Goal: Use online tool/utility: Utilize a website feature to perform a specific function

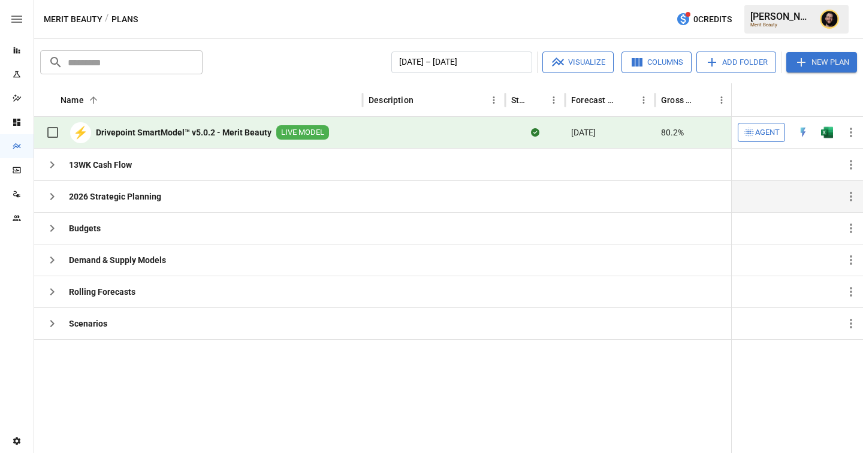
click at [56, 199] on icon "button" at bounding box center [52, 196] width 14 height 14
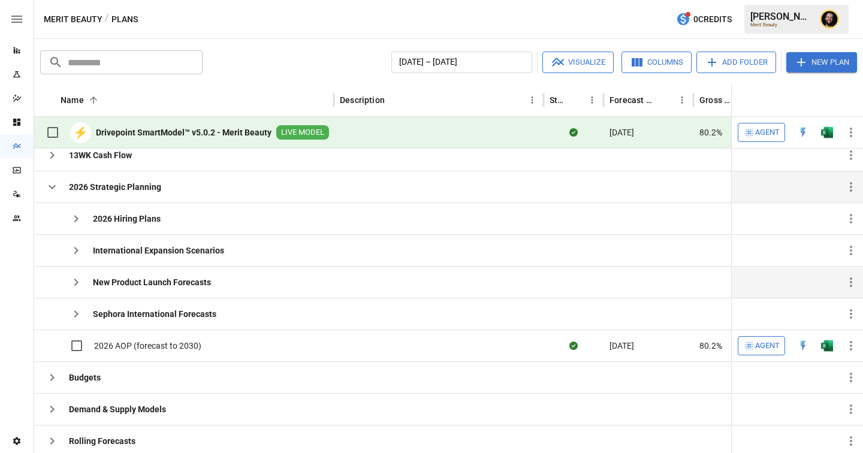
scroll to position [11, 0]
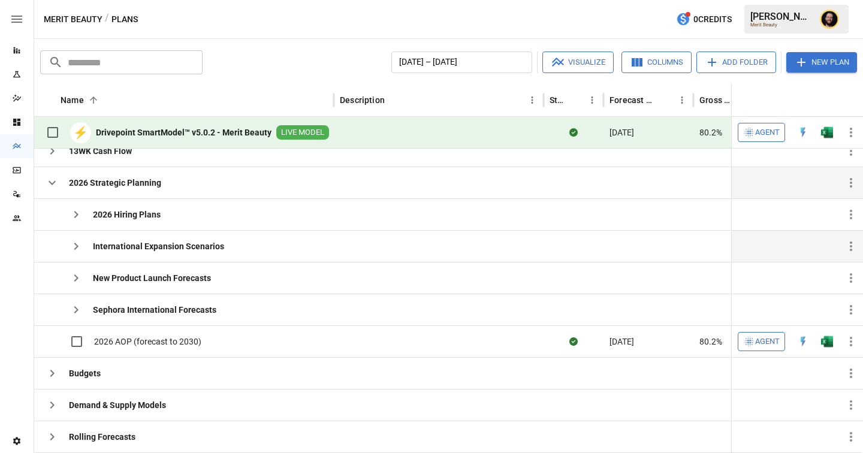
click at [74, 247] on icon "button" at bounding box center [76, 246] width 14 height 14
click at [51, 180] on icon "button" at bounding box center [52, 183] width 14 height 14
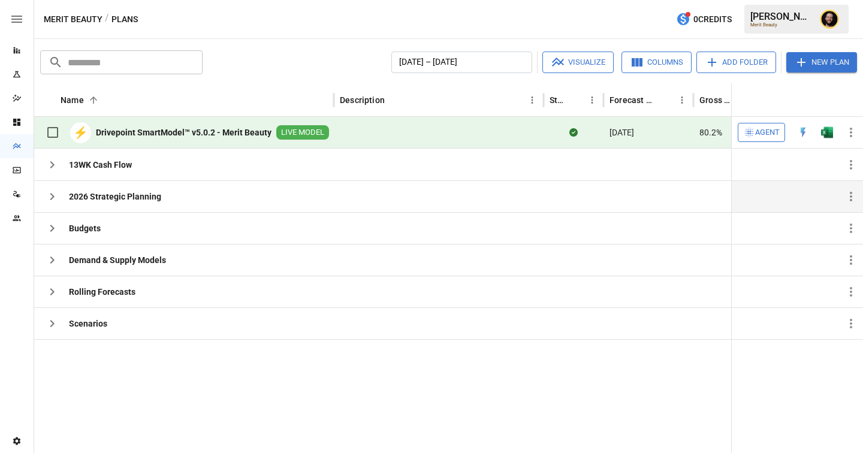
scroll to position [0, 0]
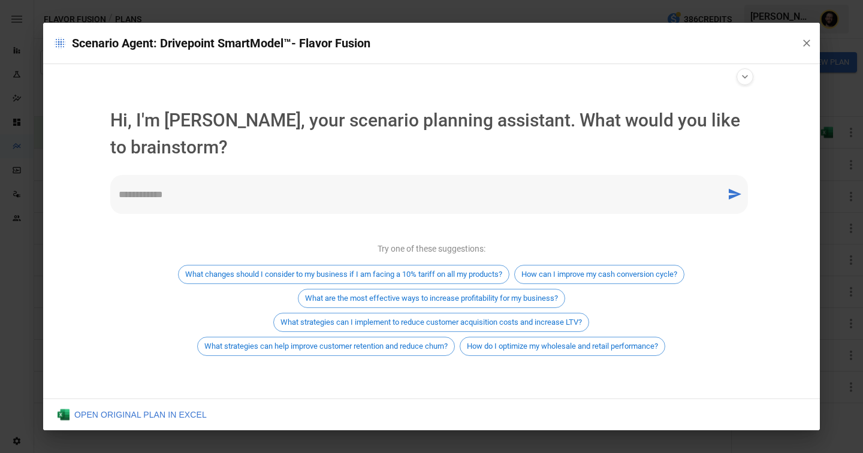
click at [259, 188] on textarea at bounding box center [418, 195] width 599 height 14
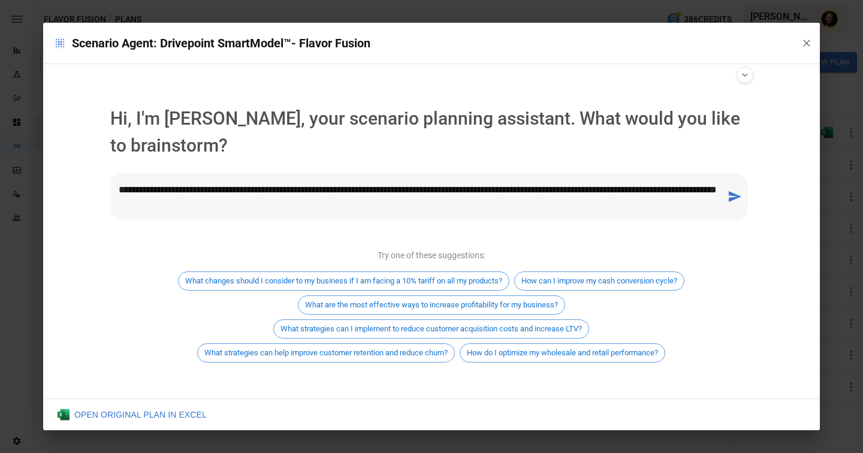
click at [235, 192] on textarea "**********" at bounding box center [418, 197] width 599 height 28
type textarea "**********"
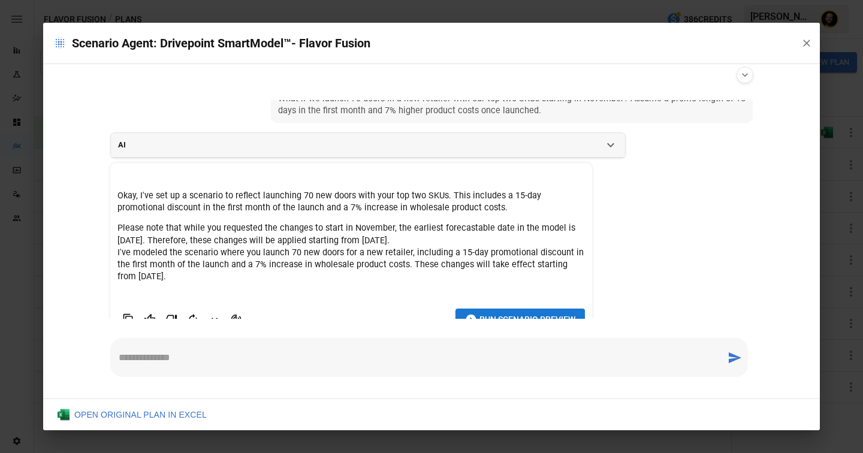
scroll to position [47, 0]
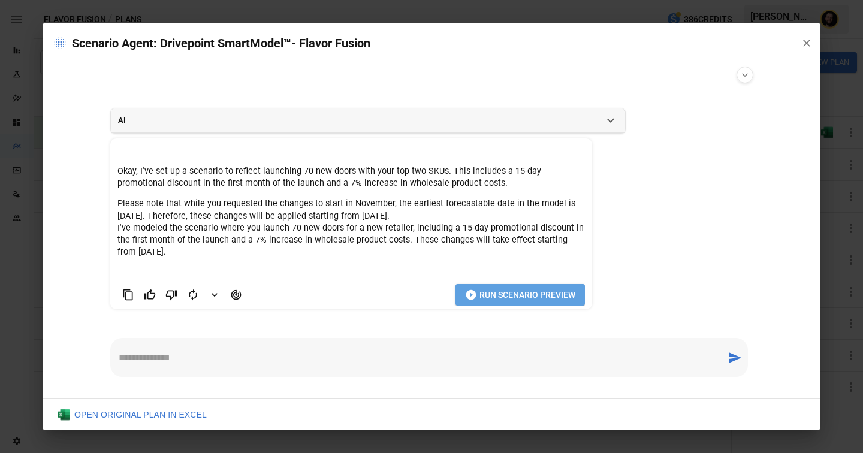
click at [519, 290] on span "Run Scenario Preview" at bounding box center [527, 295] width 96 height 15
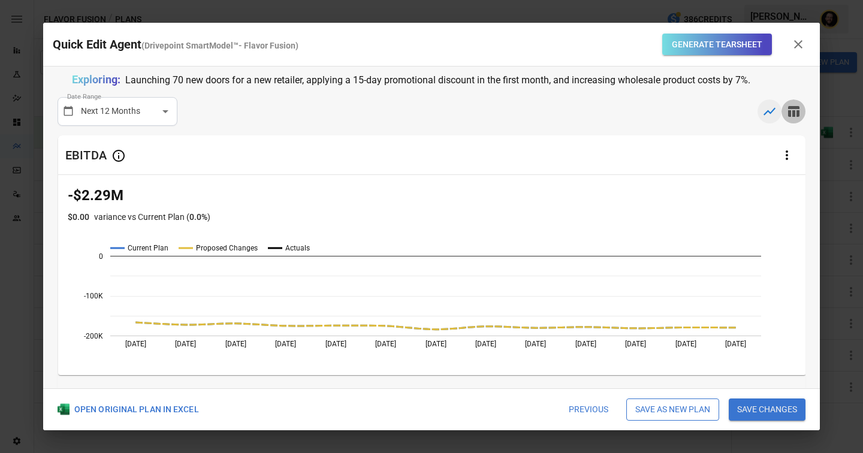
click at [795, 105] on icon "button" at bounding box center [793, 111] width 14 height 14
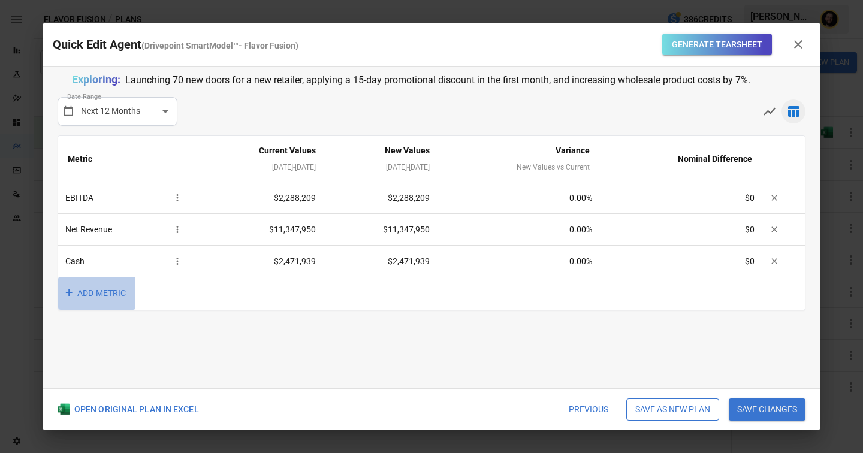
click at [102, 289] on button "+ ADD METRIC" at bounding box center [96, 293] width 77 height 33
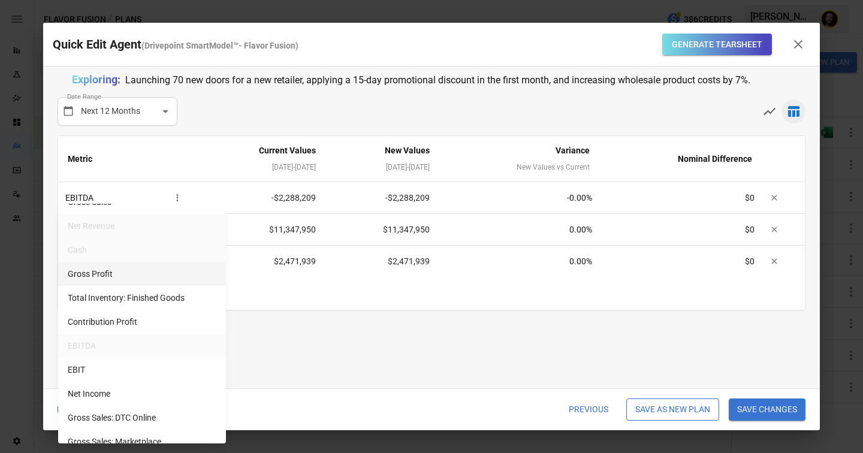
scroll to position [60, 0]
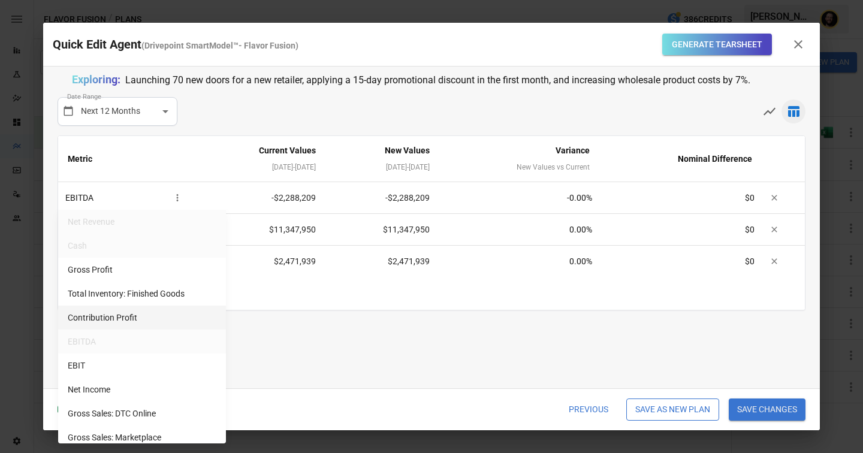
click at [134, 319] on li "Contribution Profit" at bounding box center [142, 318] width 168 height 24
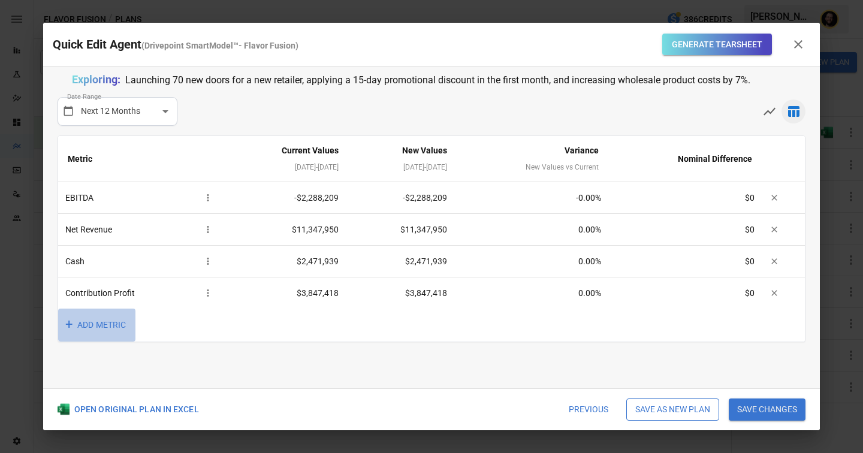
click at [102, 326] on button "+ ADD METRIC" at bounding box center [96, 325] width 77 height 33
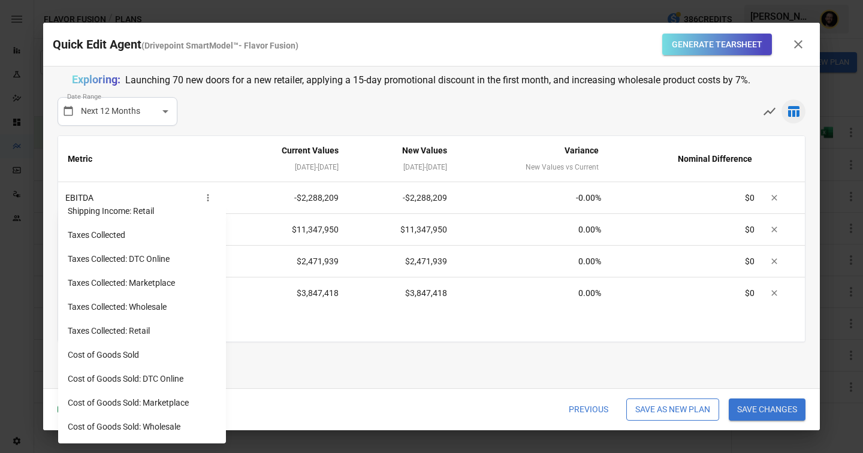
scroll to position [1005, 0]
click at [159, 358] on li "Cost of Goods Sold: DTC Online" at bounding box center [142, 355] width 168 height 24
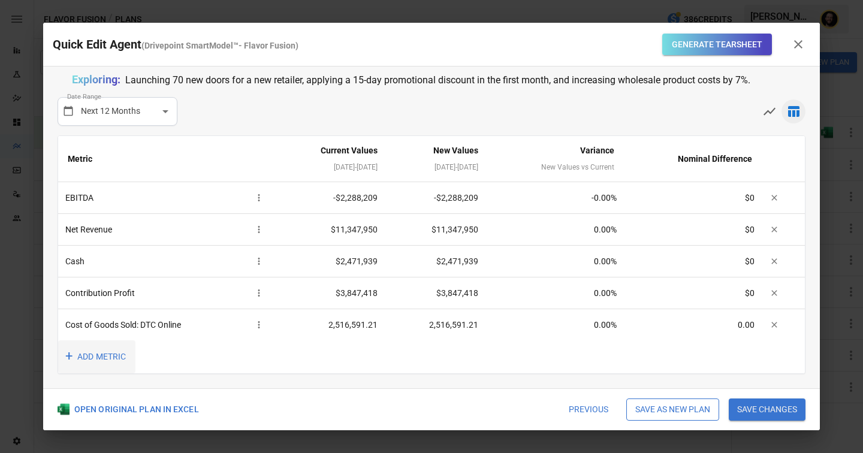
click at [98, 355] on button "+ ADD METRIC" at bounding box center [96, 356] width 77 height 33
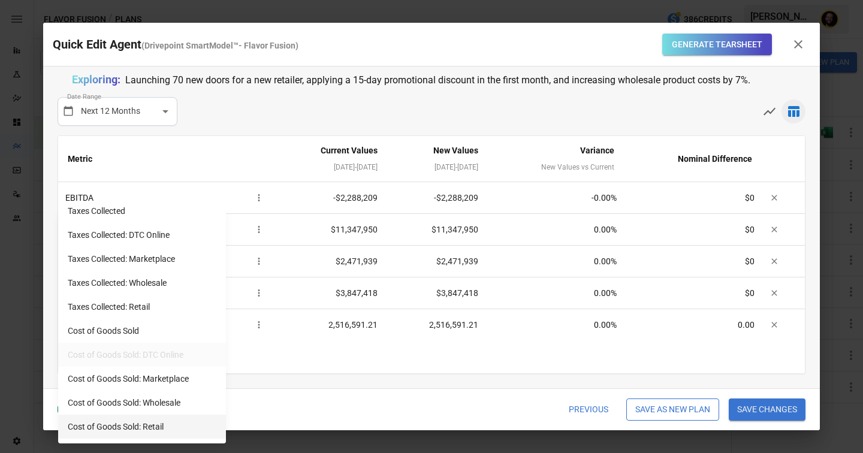
click at [149, 423] on li "Cost of Goods Sold: Retail" at bounding box center [142, 427] width 168 height 24
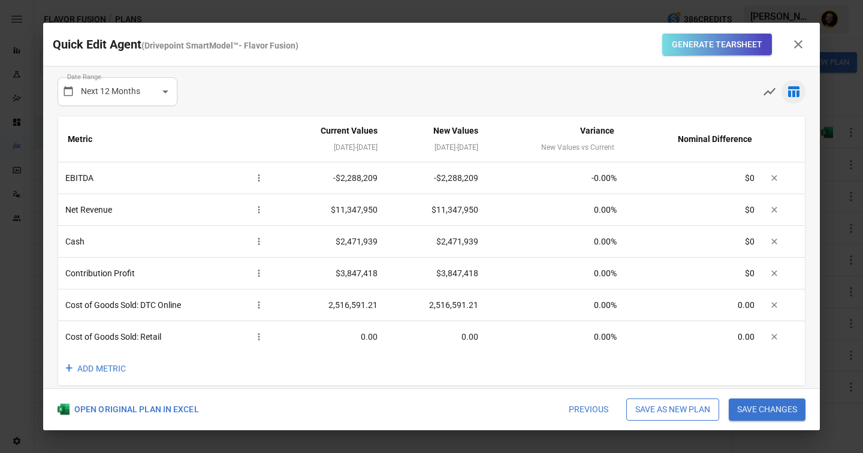
scroll to position [32, 0]
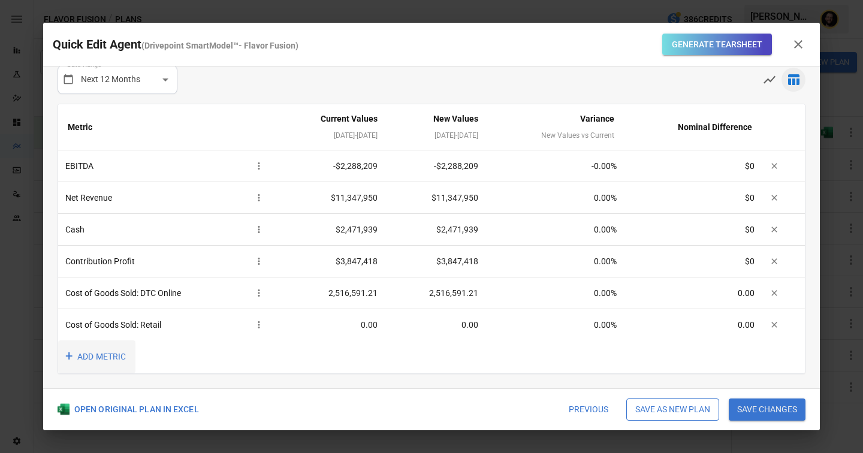
click at [105, 355] on button "+ ADD METRIC" at bounding box center [96, 356] width 77 height 33
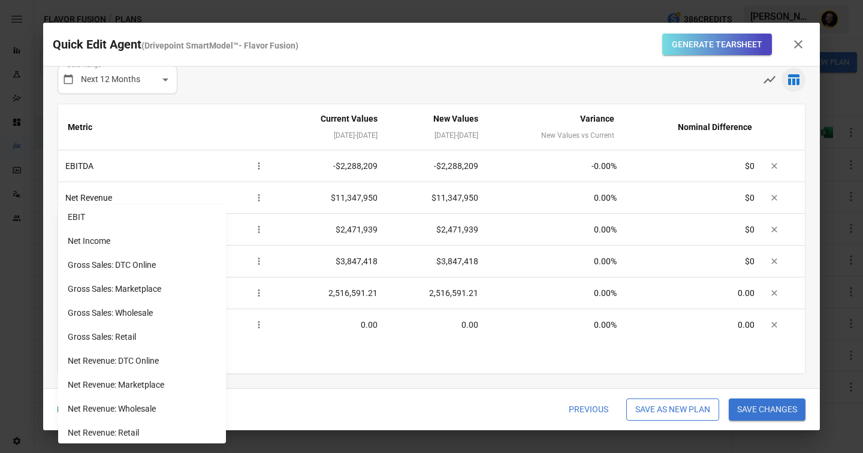
scroll to position [210, 0]
click at [143, 310] on li "Gross Sales: Wholesale" at bounding box center [142, 312] width 168 height 24
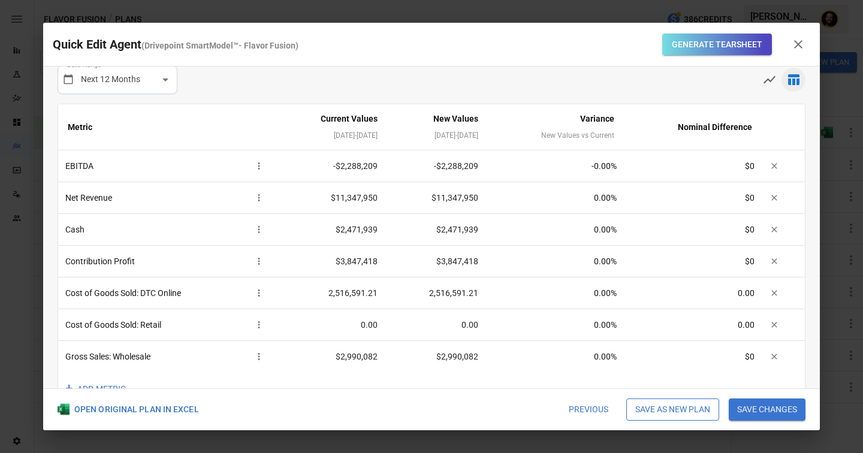
scroll to position [64, 0]
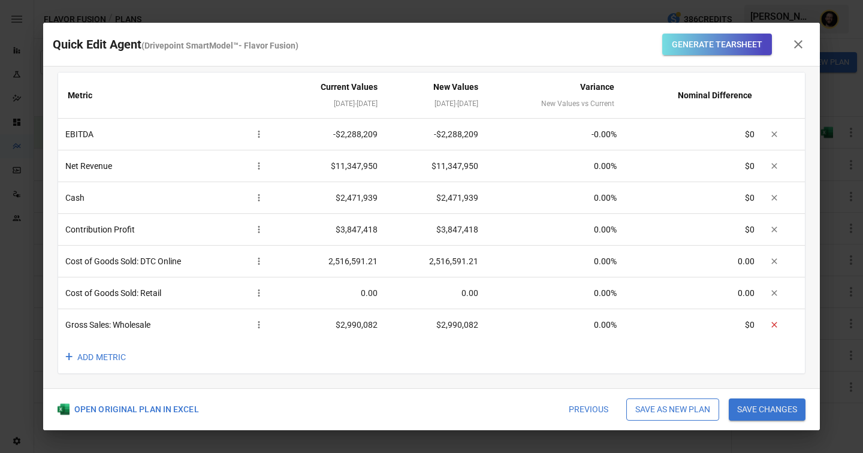
click at [774, 325] on icon "button" at bounding box center [773, 324] width 5 height 5
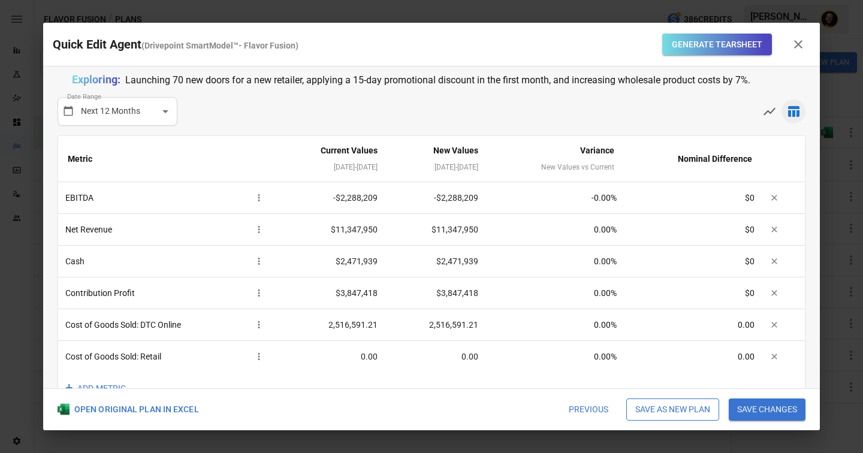
scroll to position [4, 0]
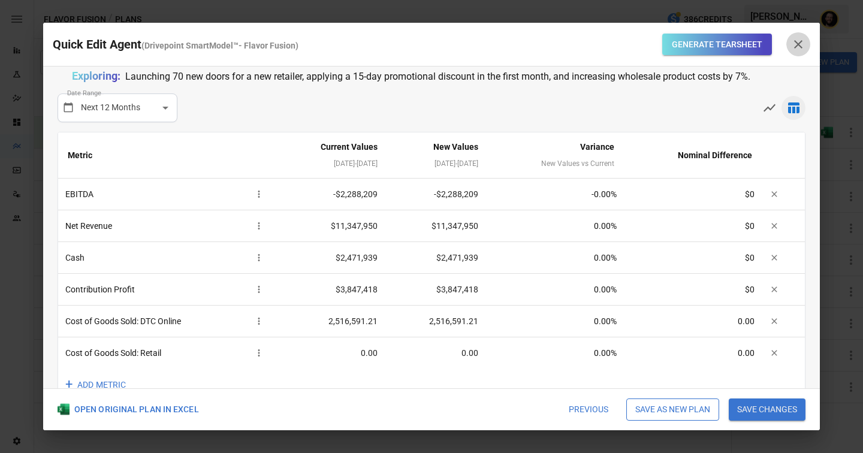
click at [803, 46] on icon "button" at bounding box center [798, 44] width 14 height 14
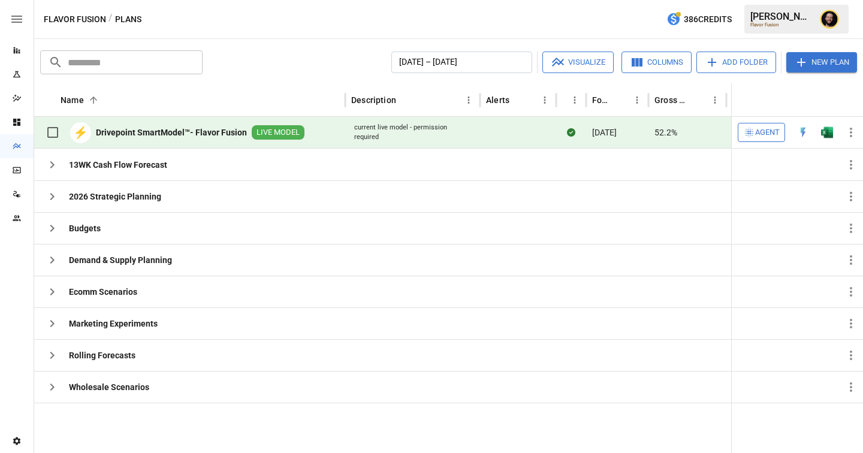
click at [804, 134] on img "Open in Quick Edit" at bounding box center [803, 132] width 12 height 12
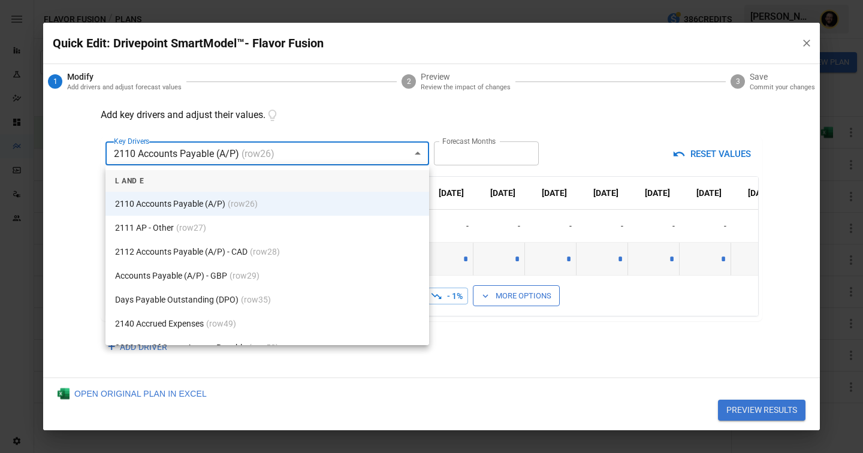
click at [297, 0] on body "Reports Experiments Dazzler Studio Dashboards Plans SmartModel ™ Data Sources T…" at bounding box center [431, 0] width 863 height 0
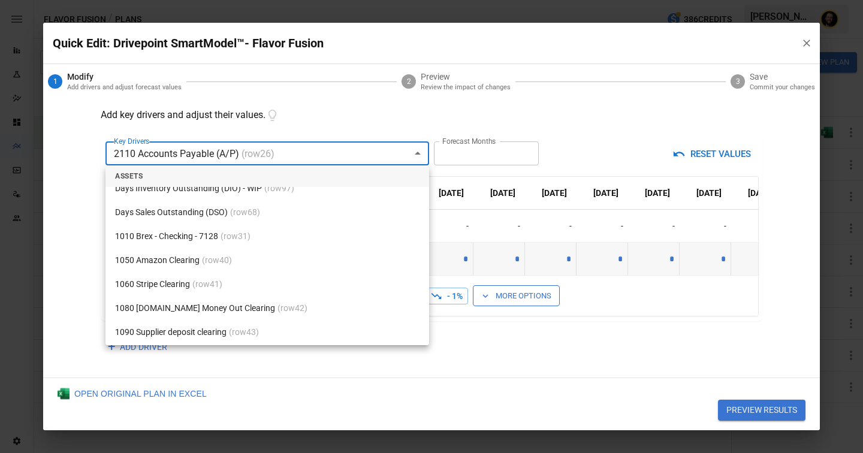
scroll to position [641, 0]
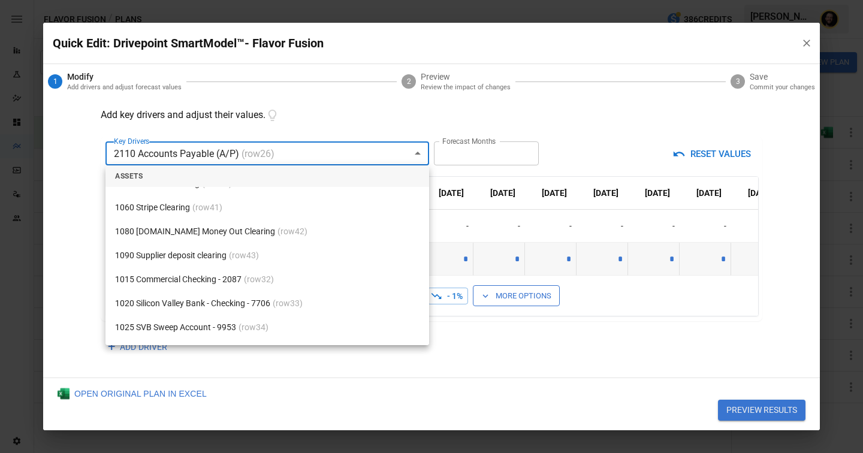
click at [235, 259] on span "(row 43 )" at bounding box center [244, 255] width 30 height 13
type input "**********"
type input "*"
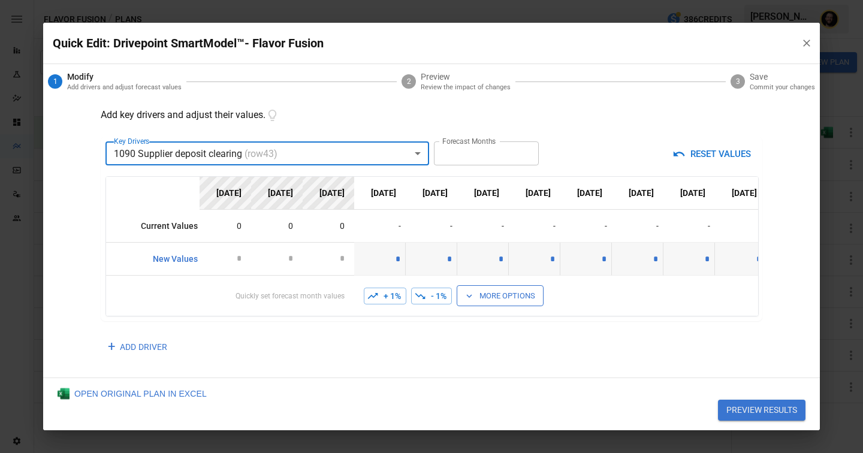
click at [510, 297] on button "More Options" at bounding box center [500, 295] width 87 height 21
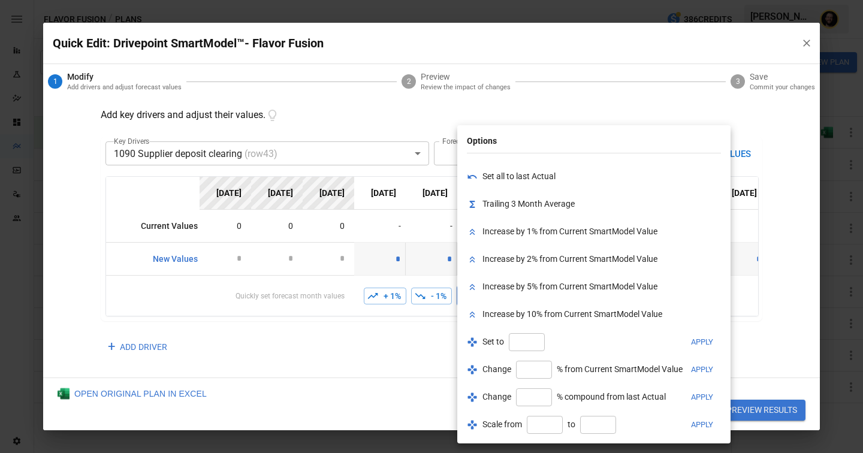
click at [229, 349] on div at bounding box center [431, 226] width 863 height 453
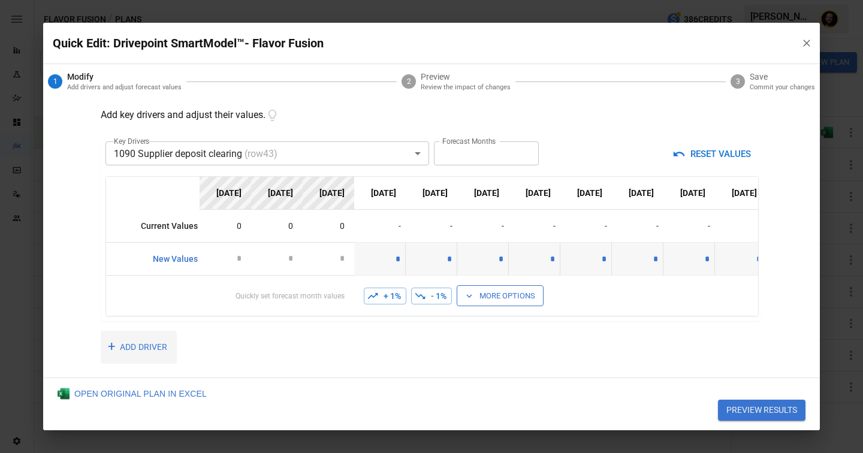
click at [149, 346] on button "+ ADD DRIVER" at bounding box center [139, 347] width 76 height 33
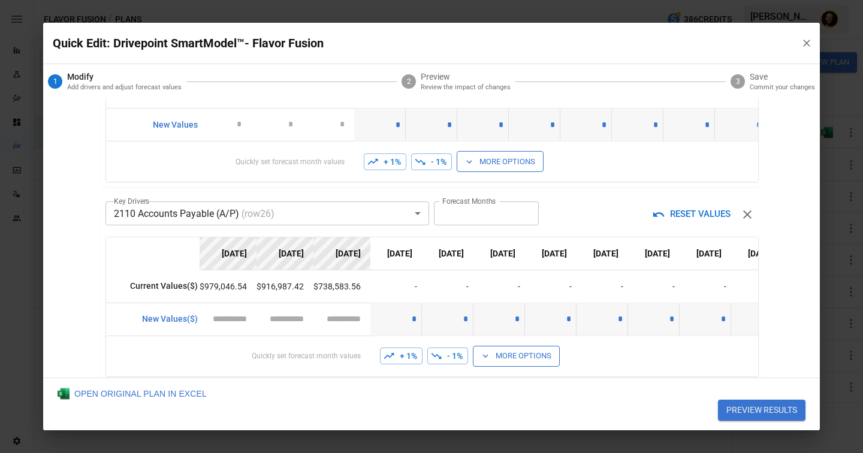
scroll to position [192, 0]
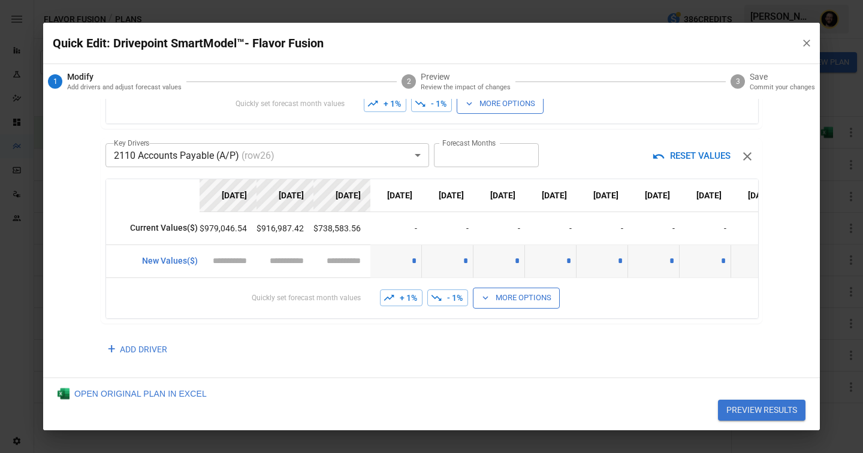
click at [260, 0] on body "Reports Experiments Dazzler Studio Dashboards Plans SmartModel ™ Data Sources T…" at bounding box center [431, 0] width 863 height 0
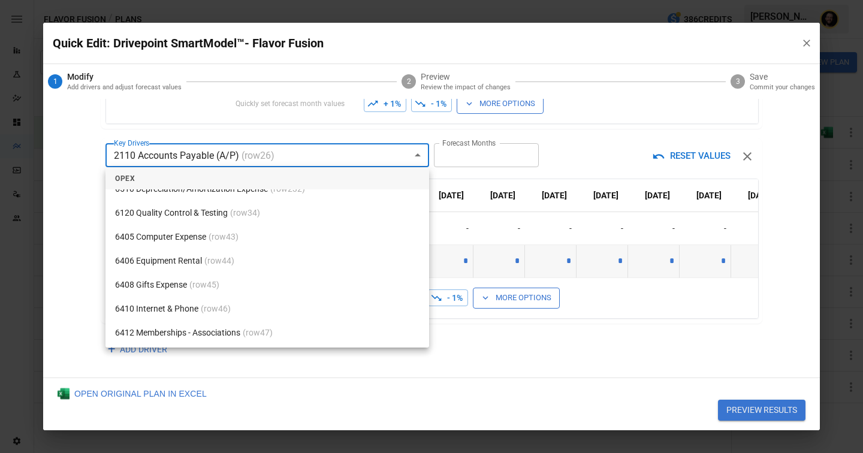
scroll to position [4459, 0]
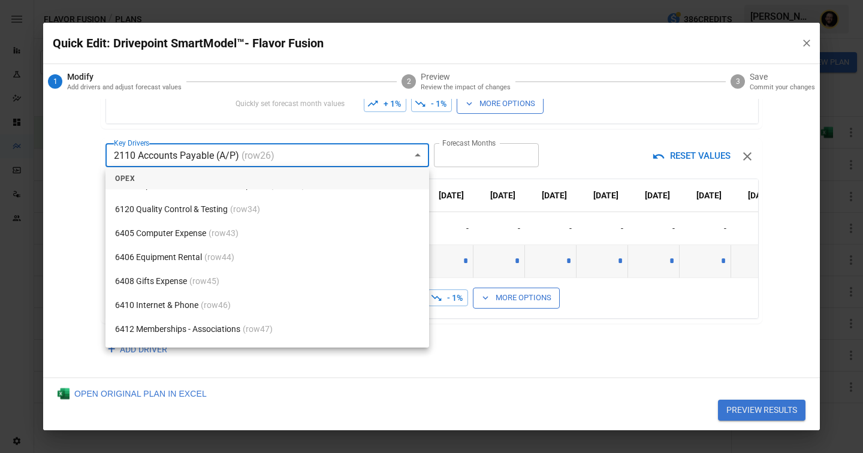
click at [257, 259] on li "6406 Equipment Rental (row 44 )" at bounding box center [267, 257] width 324 height 24
type input "**********"
type input "*****"
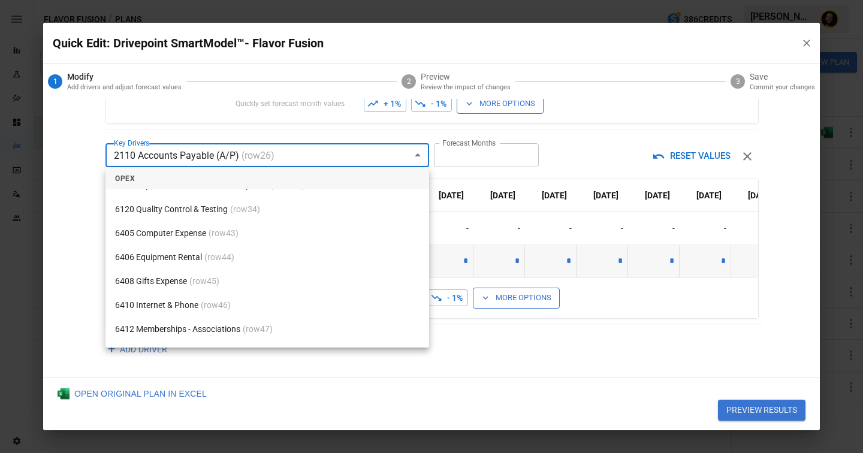
type input "*****"
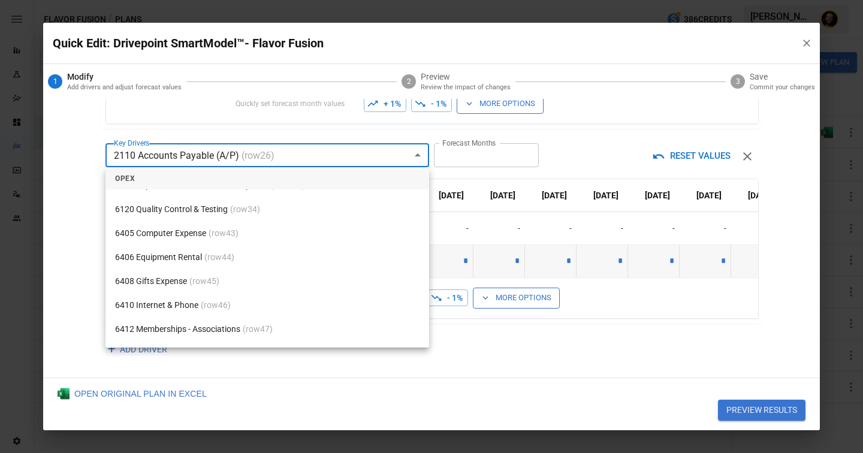
type input "*****"
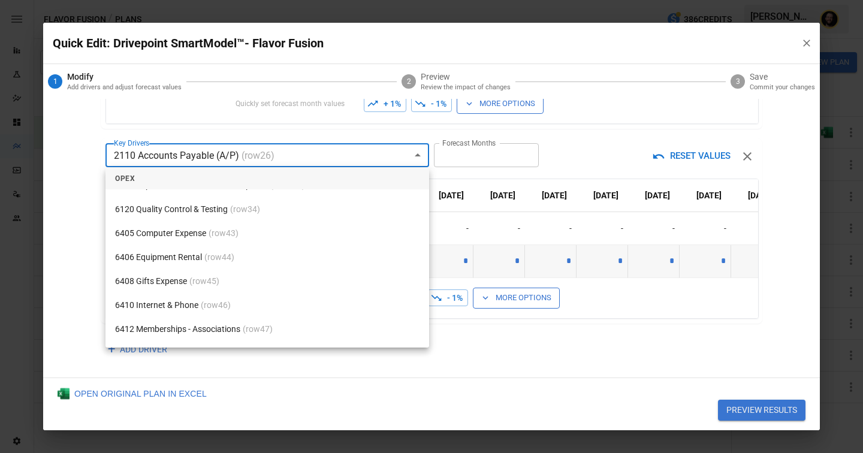
type input "*****"
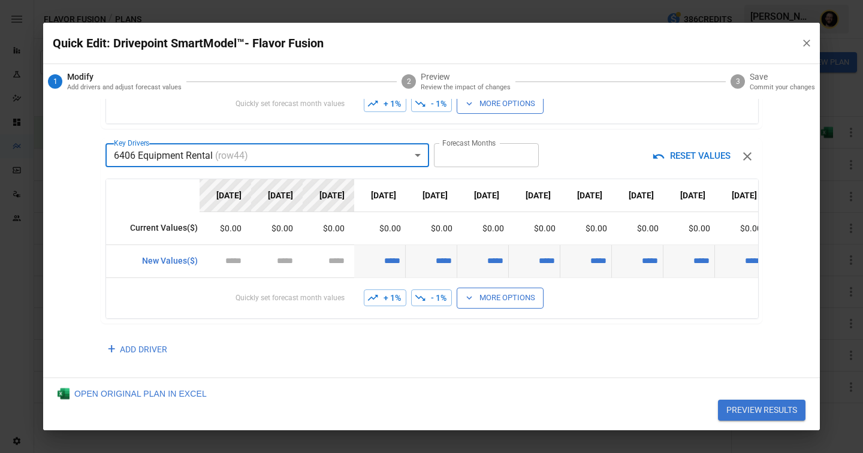
click at [512, 304] on button "More Options" at bounding box center [500, 298] width 87 height 21
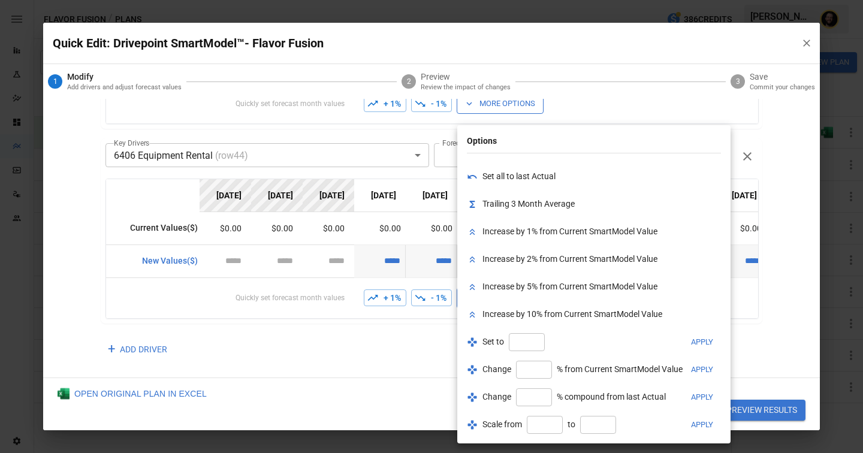
click at [378, 337] on div at bounding box center [431, 226] width 863 height 453
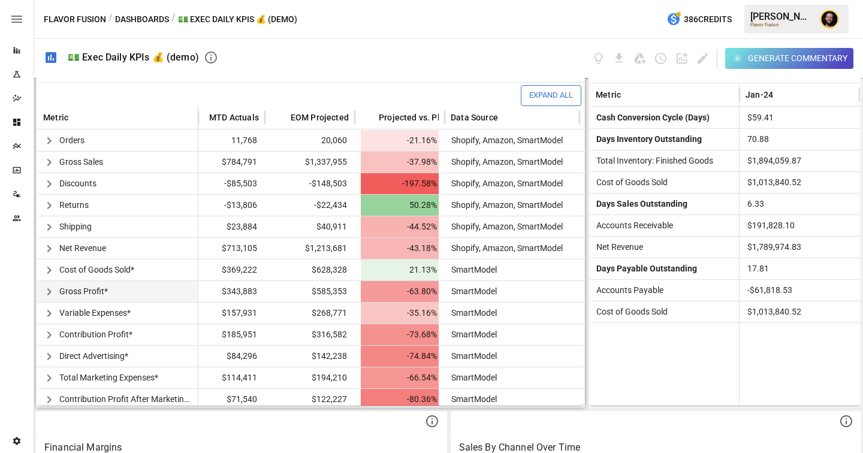
scroll to position [350, 0]
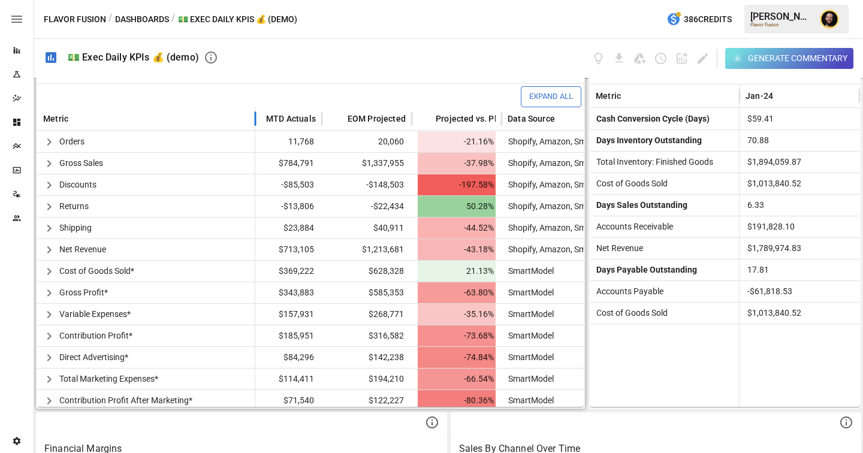
drag, startPoint x: 198, startPoint y: 121, endPoint x: 255, endPoint y: 121, distance: 56.9
click at [255, 121] on div at bounding box center [255, 118] width 6 height 23
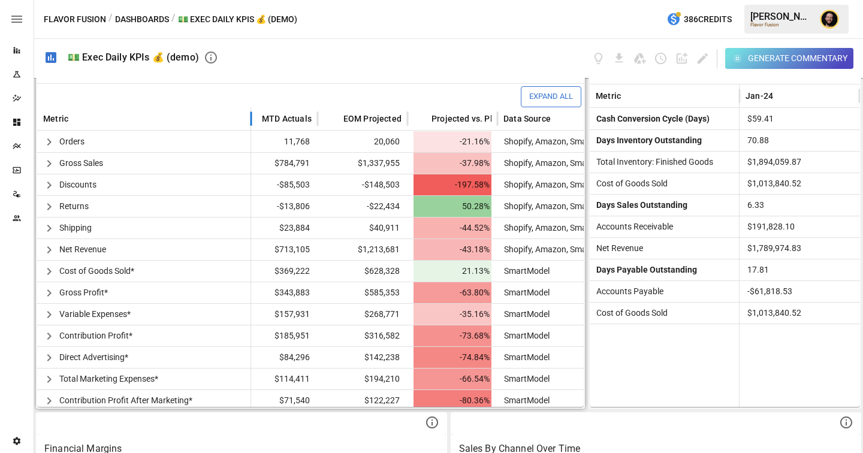
drag, startPoint x: 255, startPoint y: 121, endPoint x: 241, endPoint y: 121, distance: 13.2
click at [248, 121] on div at bounding box center [251, 118] width 6 height 23
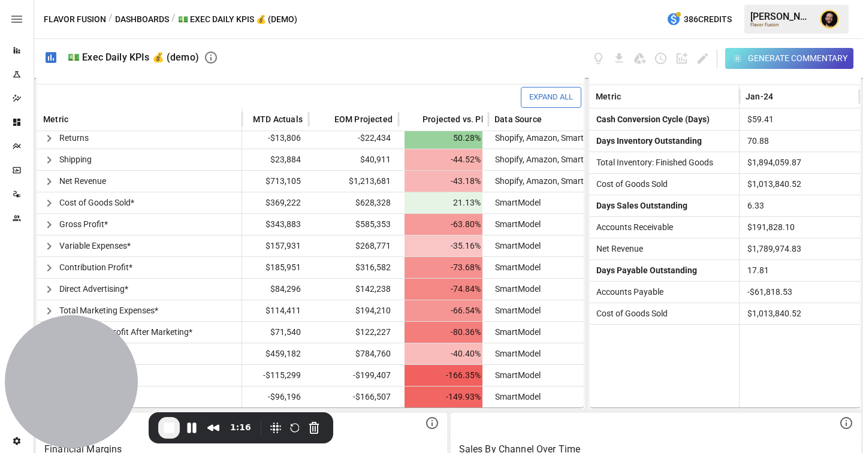
scroll to position [353, 0]
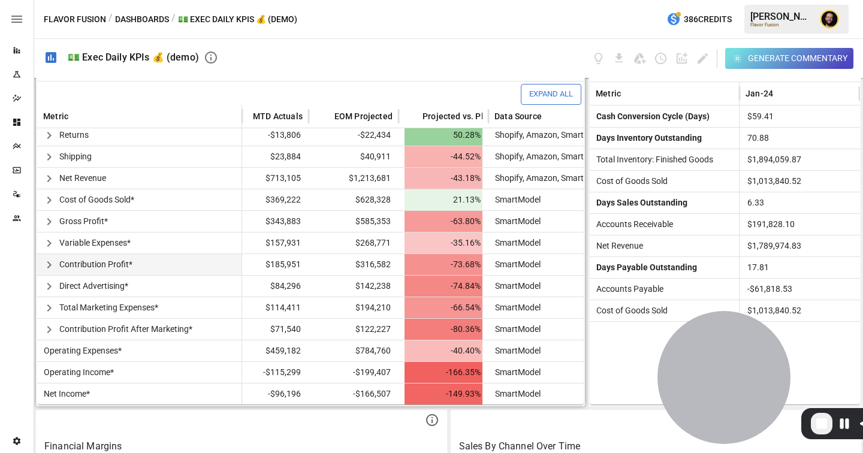
drag, startPoint x: 69, startPoint y: 370, endPoint x: 418, endPoint y: 258, distance: 366.4
click at [720, 367] on div at bounding box center [723, 377] width 133 height 133
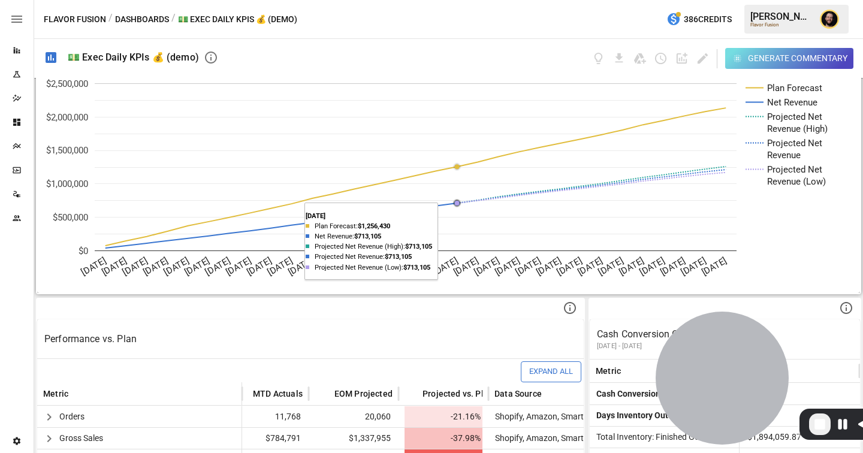
scroll to position [371, 0]
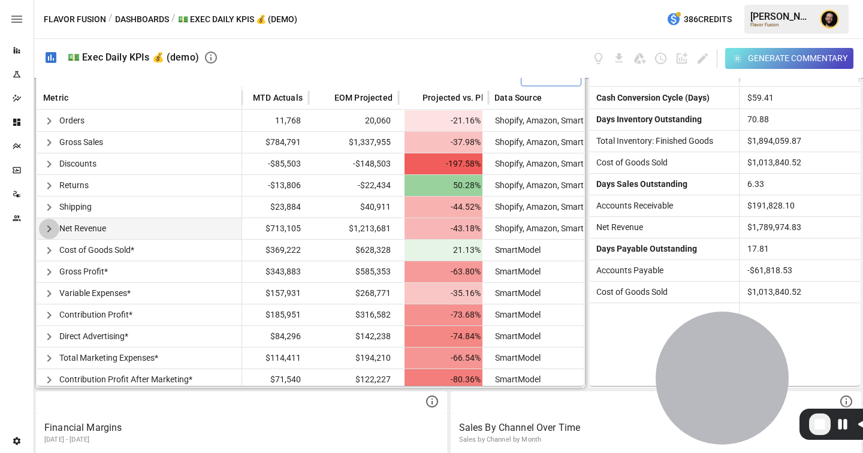
click at [49, 232] on icon "button" at bounding box center [49, 229] width 14 height 14
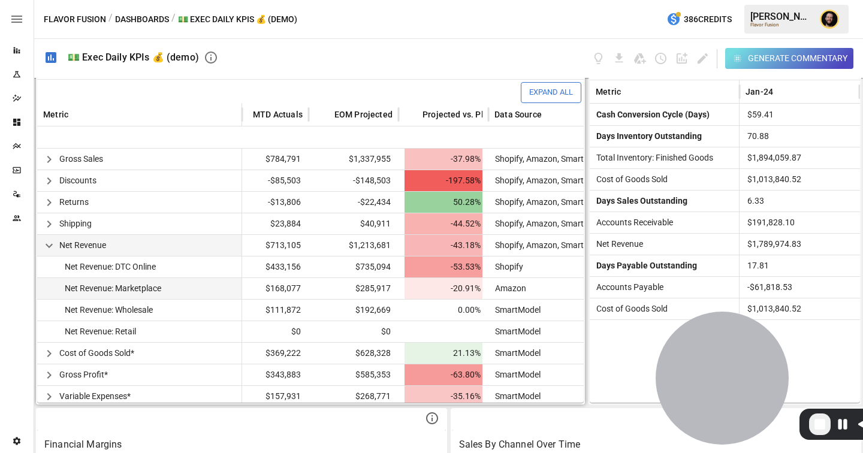
scroll to position [155, 113]
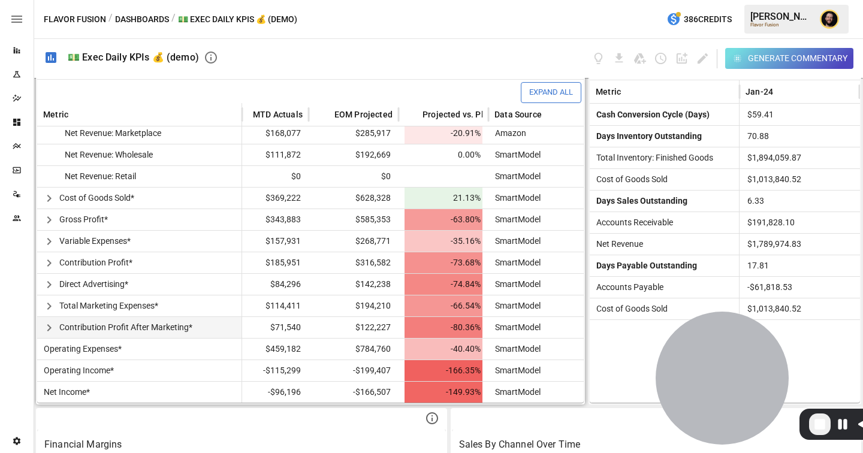
click at [47, 325] on icon "button" at bounding box center [49, 327] width 4 height 7
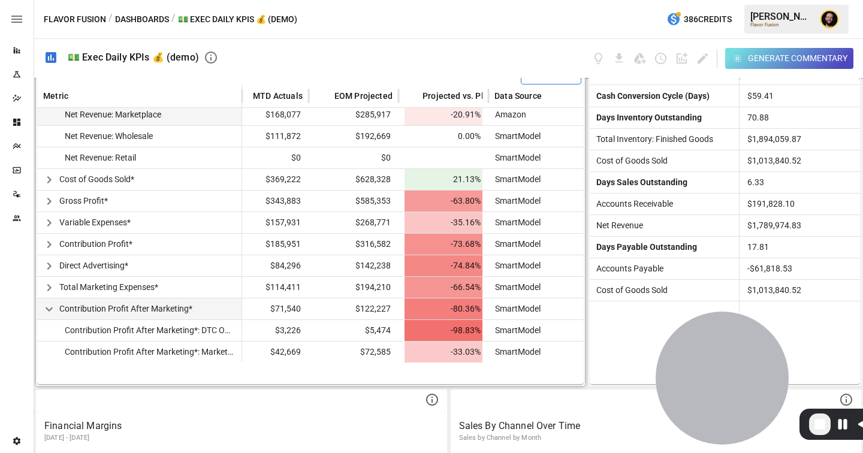
scroll to position [0, 113]
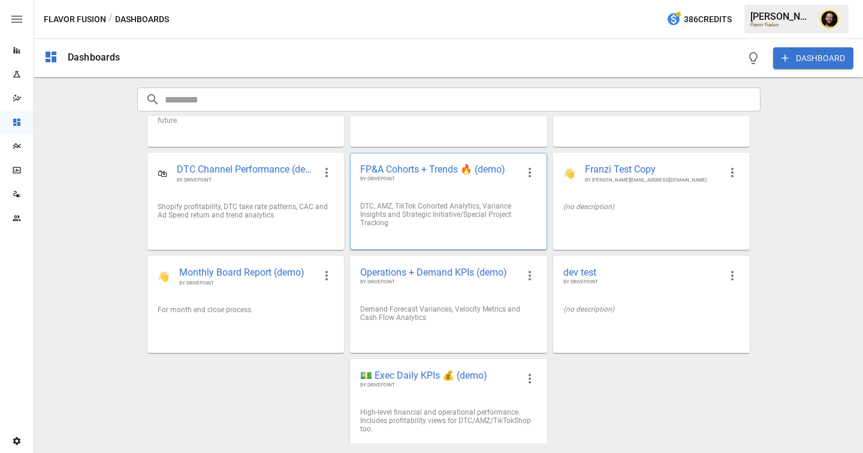
scroll to position [80, 0]
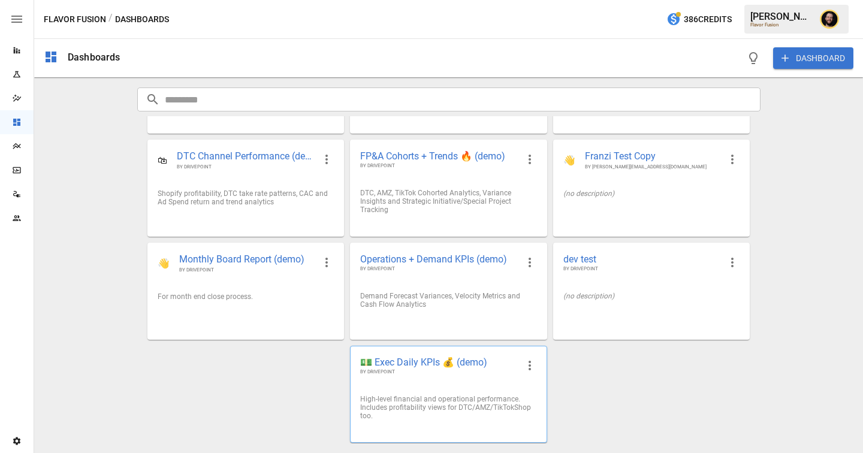
click at [418, 362] on span "💵 Exec Daily KPIs 💰 (demo)" at bounding box center [438, 362] width 157 height 13
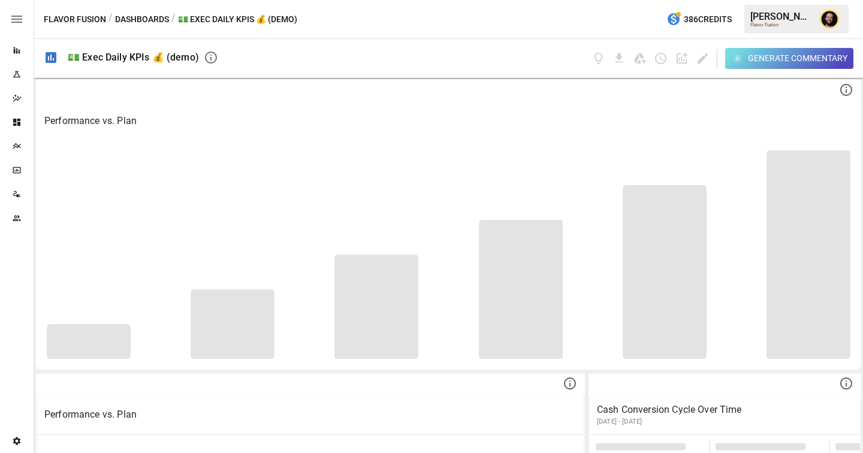
click at [750, 59] on div "Generate Commentary" at bounding box center [797, 58] width 99 height 15
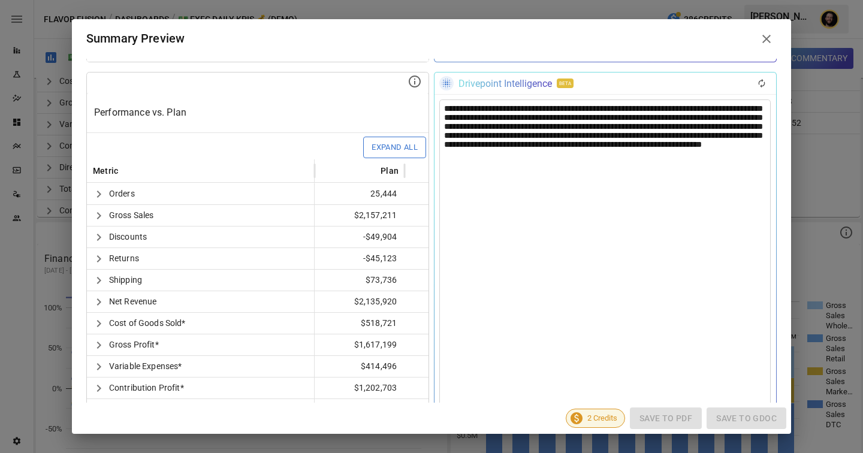
scroll to position [276, 0]
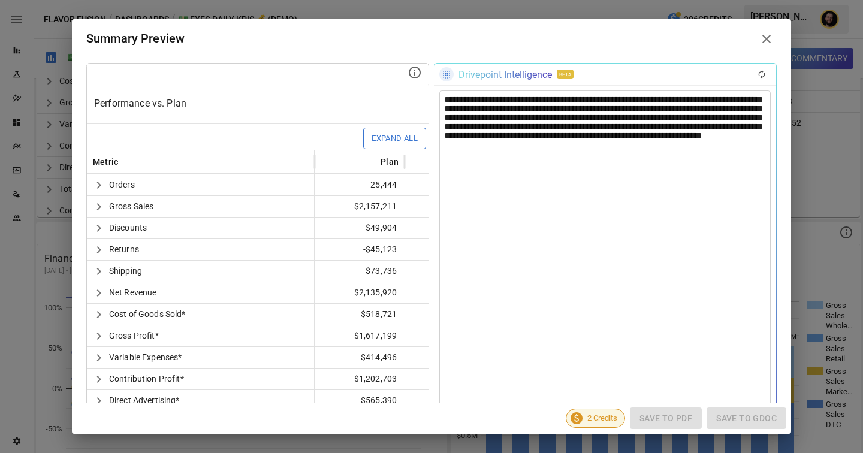
click at [669, 126] on div "**********" at bounding box center [604, 293] width 331 height 406
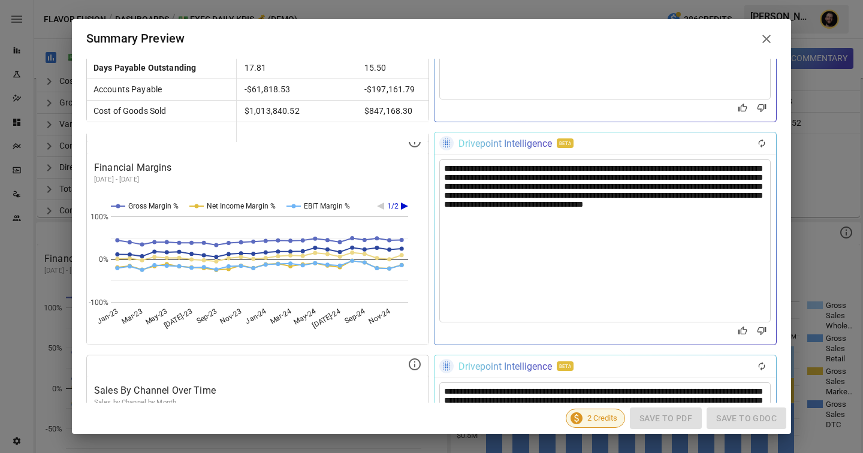
scroll to position [980, 0]
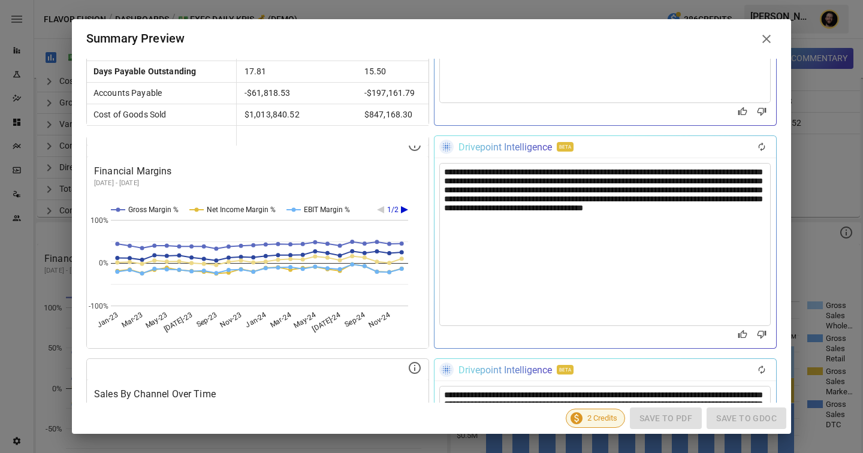
click at [617, 197] on div "**********" at bounding box center [604, 244] width 331 height 163
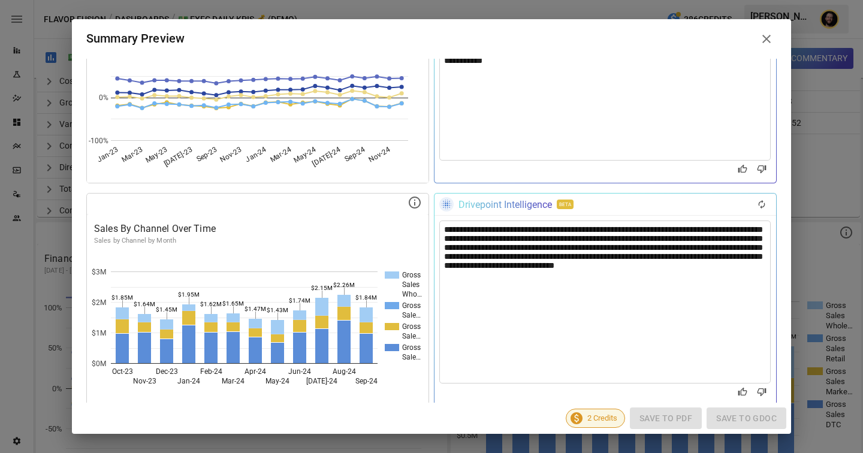
scroll to position [1169, 0]
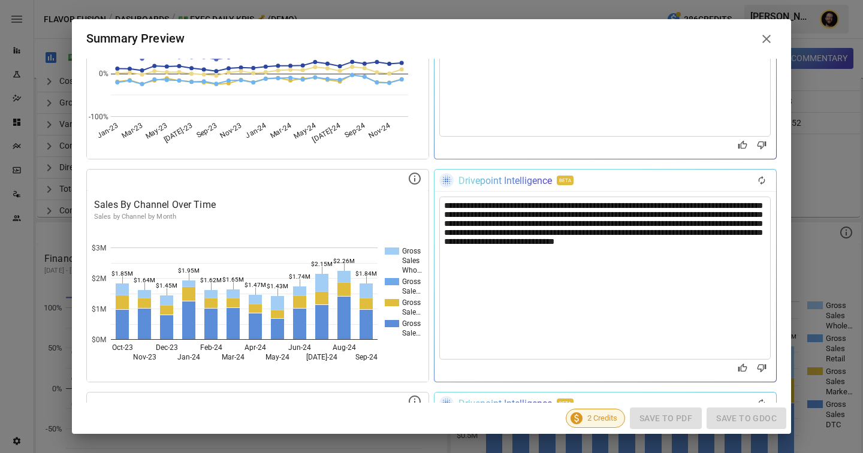
click at [654, 228] on div "**********" at bounding box center [604, 278] width 331 height 163
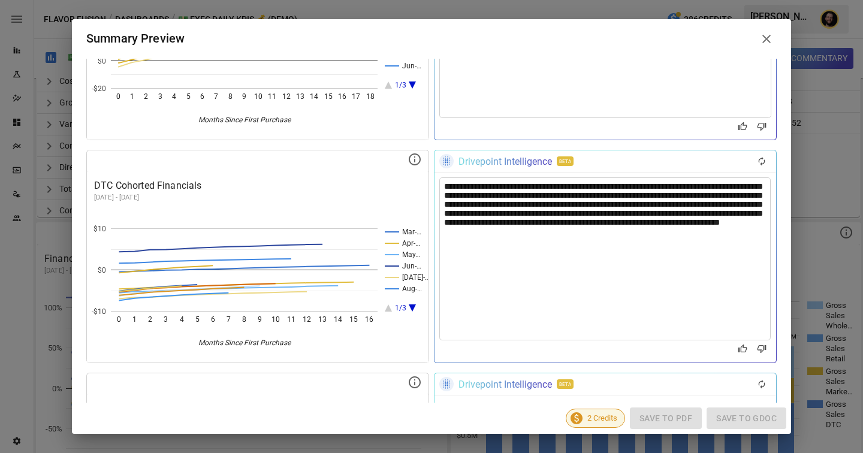
scroll to position [2116, 0]
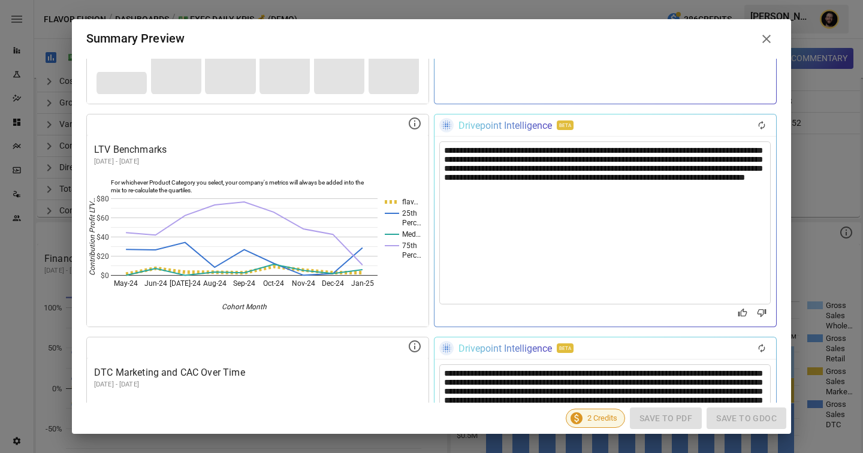
click at [672, 162] on div "**********" at bounding box center [604, 222] width 331 height 163
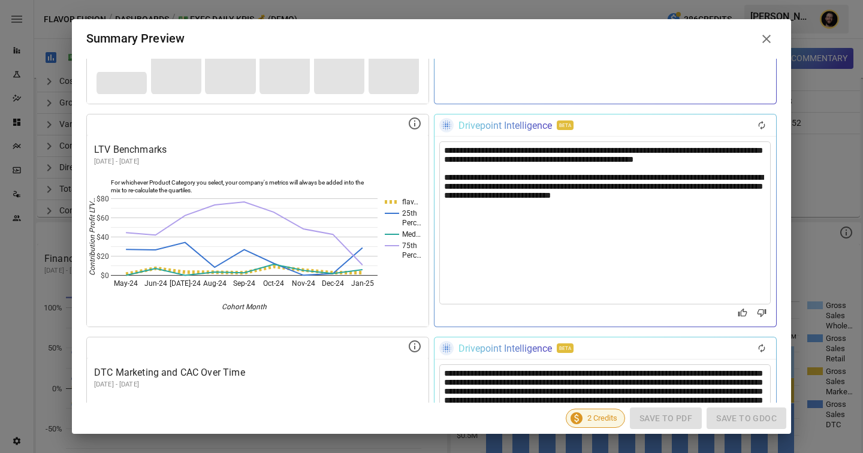
scroll to position [2307, 0]
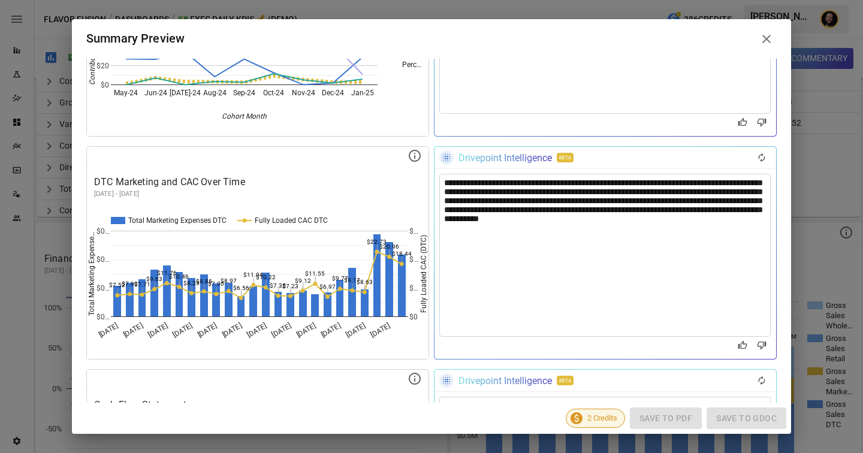
click at [510, 210] on div "**********" at bounding box center [604, 255] width 331 height 163
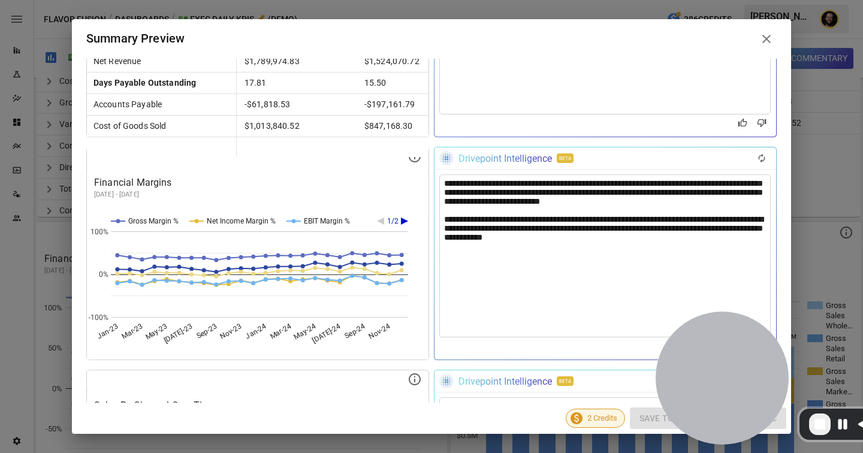
scroll to position [1068, 0]
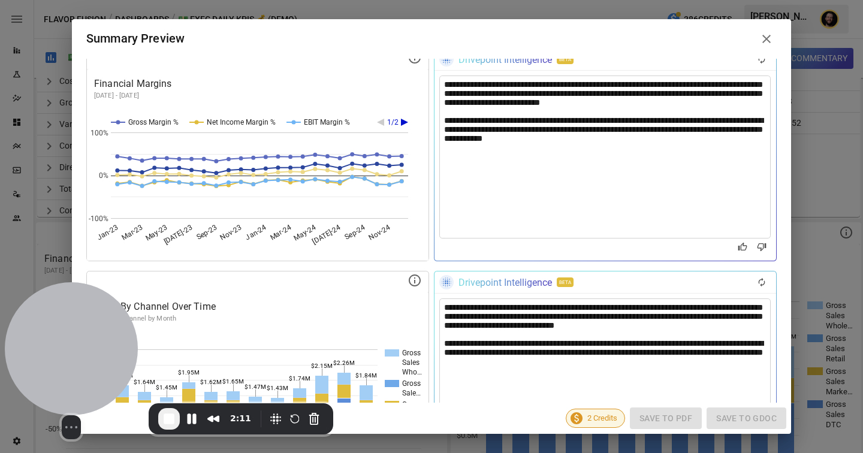
drag, startPoint x: 774, startPoint y: 378, endPoint x: 100, endPoint y: 372, distance: 674.0
click at [100, 372] on div at bounding box center [71, 348] width 133 height 133
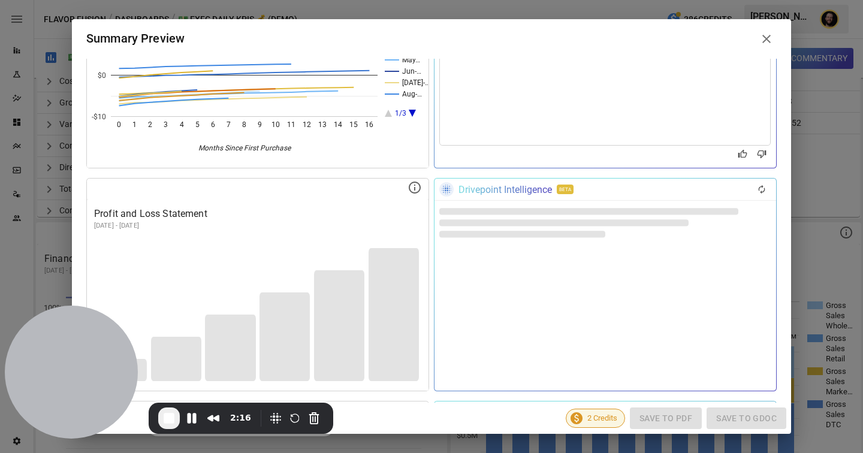
scroll to position [2029, 0]
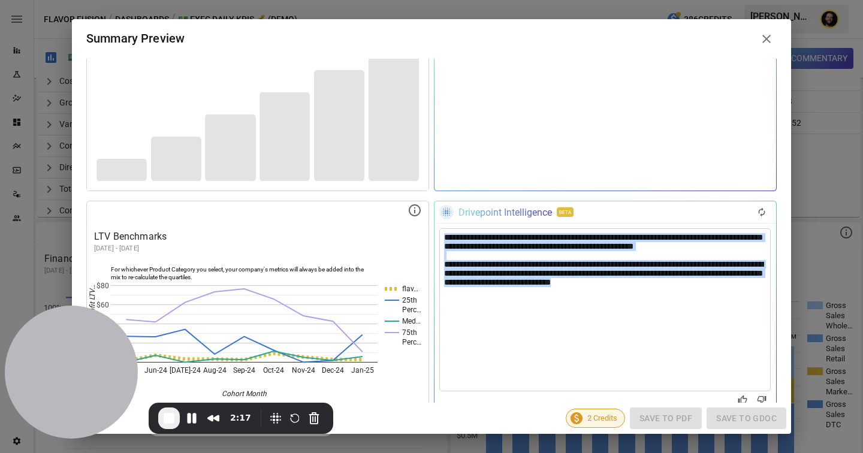
drag, startPoint x: 633, startPoint y: 294, endPoint x: 388, endPoint y: 222, distance: 255.2
click at [388, 222] on div "**********" at bounding box center [431, 307] width 690 height 213
click at [603, 318] on div "**********" at bounding box center [604, 309] width 331 height 163
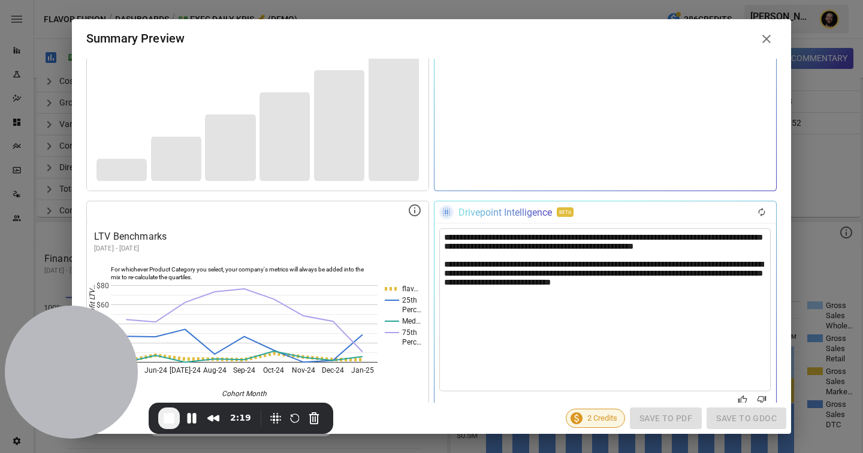
scroll to position [2058, 0]
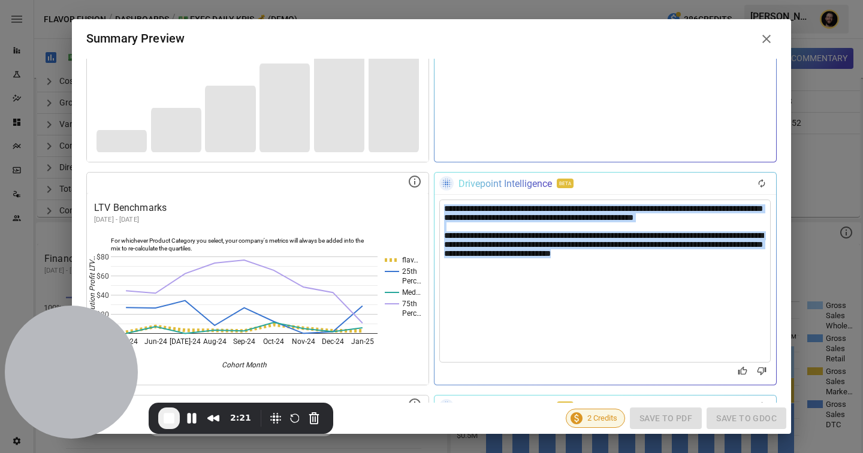
drag, startPoint x: 650, startPoint y: 268, endPoint x: 378, endPoint y: 196, distance: 281.3
click at [378, 196] on div "**********" at bounding box center [431, 278] width 690 height 213
